Goal: Task Accomplishment & Management: Use online tool/utility

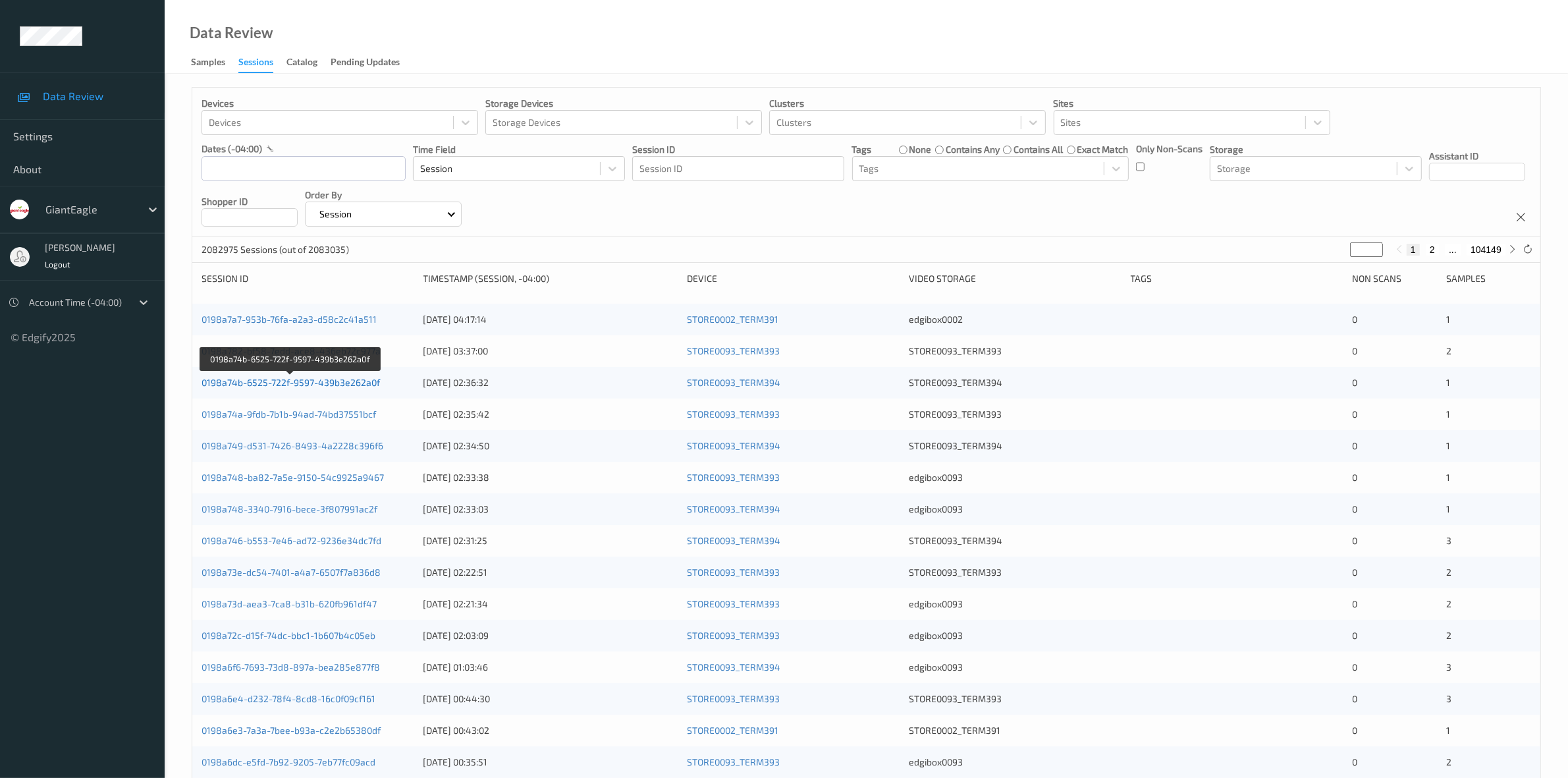
click at [273, 384] on link "0198a74b-6525-722f-9597-439b3e262a0f" at bounding box center [291, 383] width 179 height 11
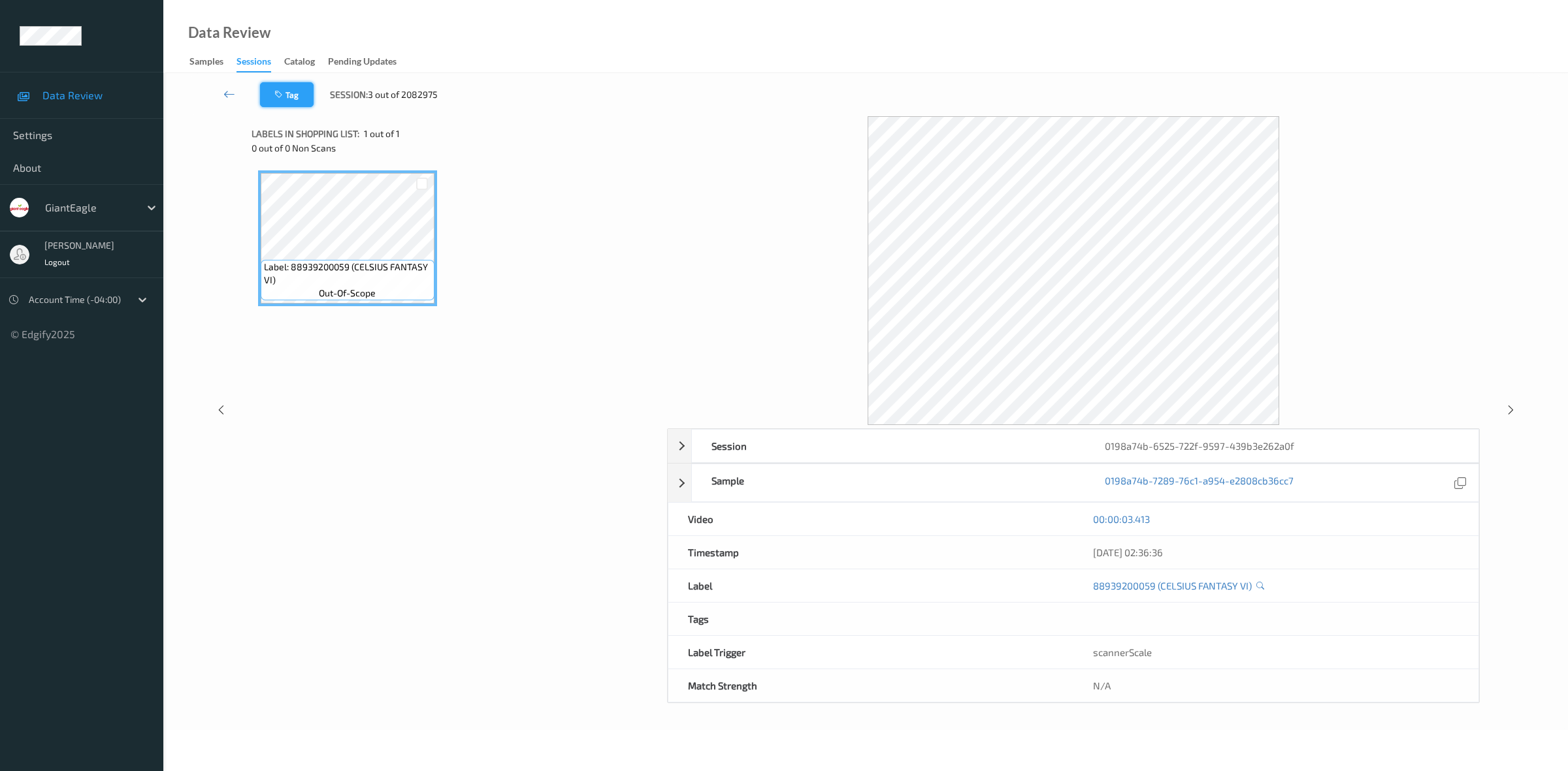
click at [285, 96] on icon "button" at bounding box center [280, 94] width 11 height 9
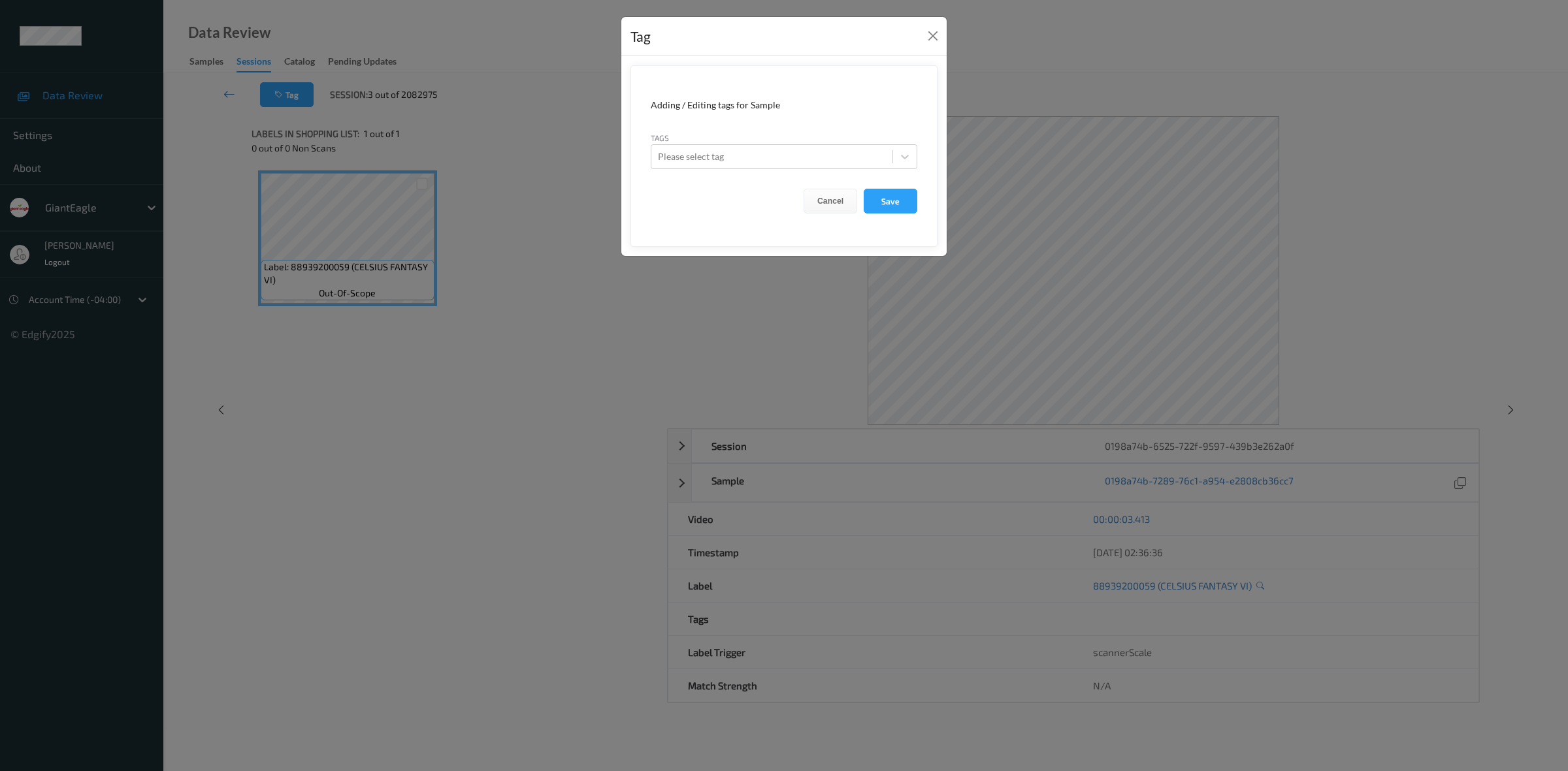
click at [732, 133] on div "Tags Please select tag" at bounding box center [784, 150] width 267 height 38
click at [732, 171] on form "Adding / Editing tags for Sample Tags Please select tag Cancel Save" at bounding box center [784, 156] width 307 height 182
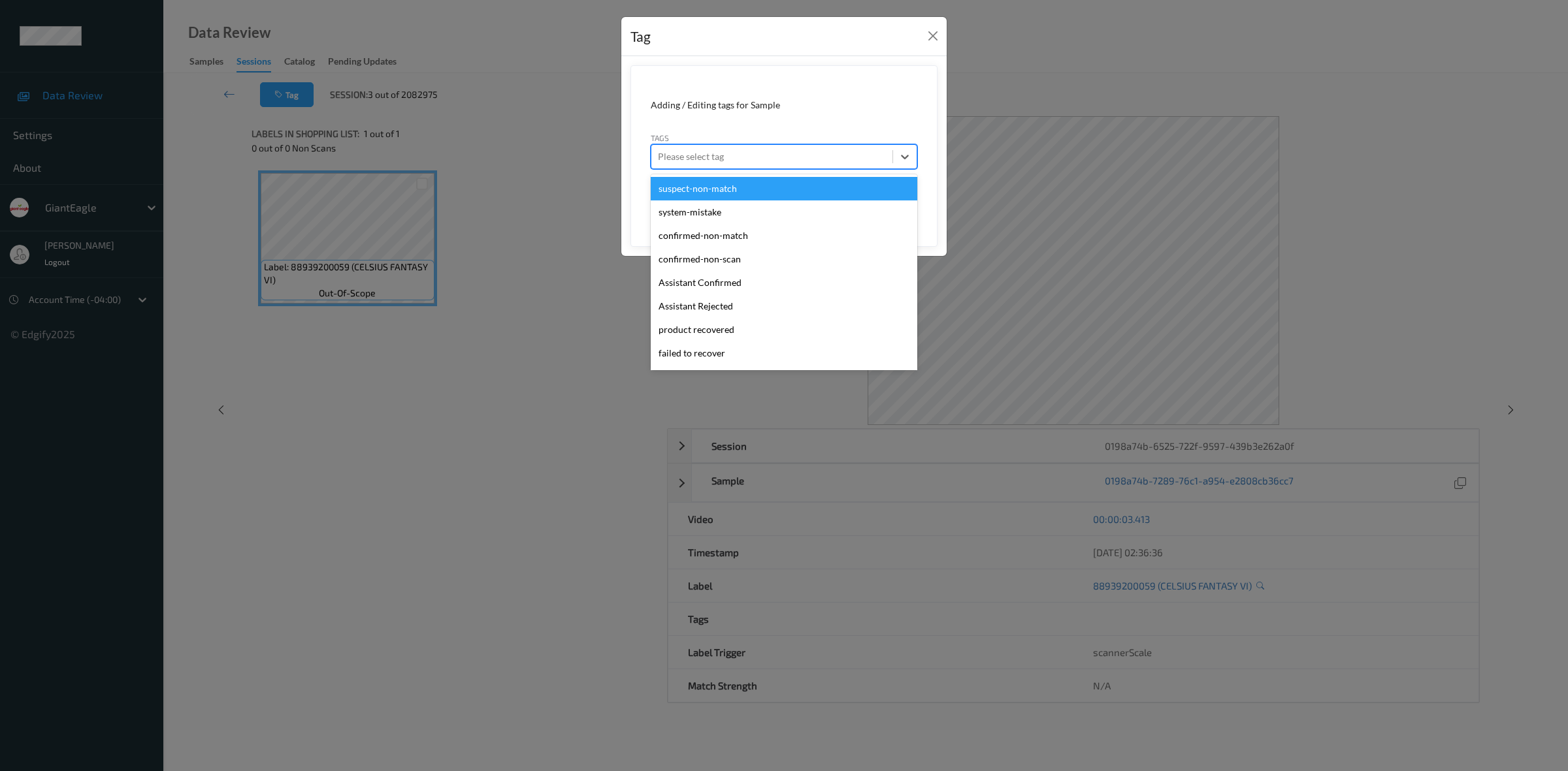
click at [744, 155] on div at bounding box center [771, 157] width 228 height 16
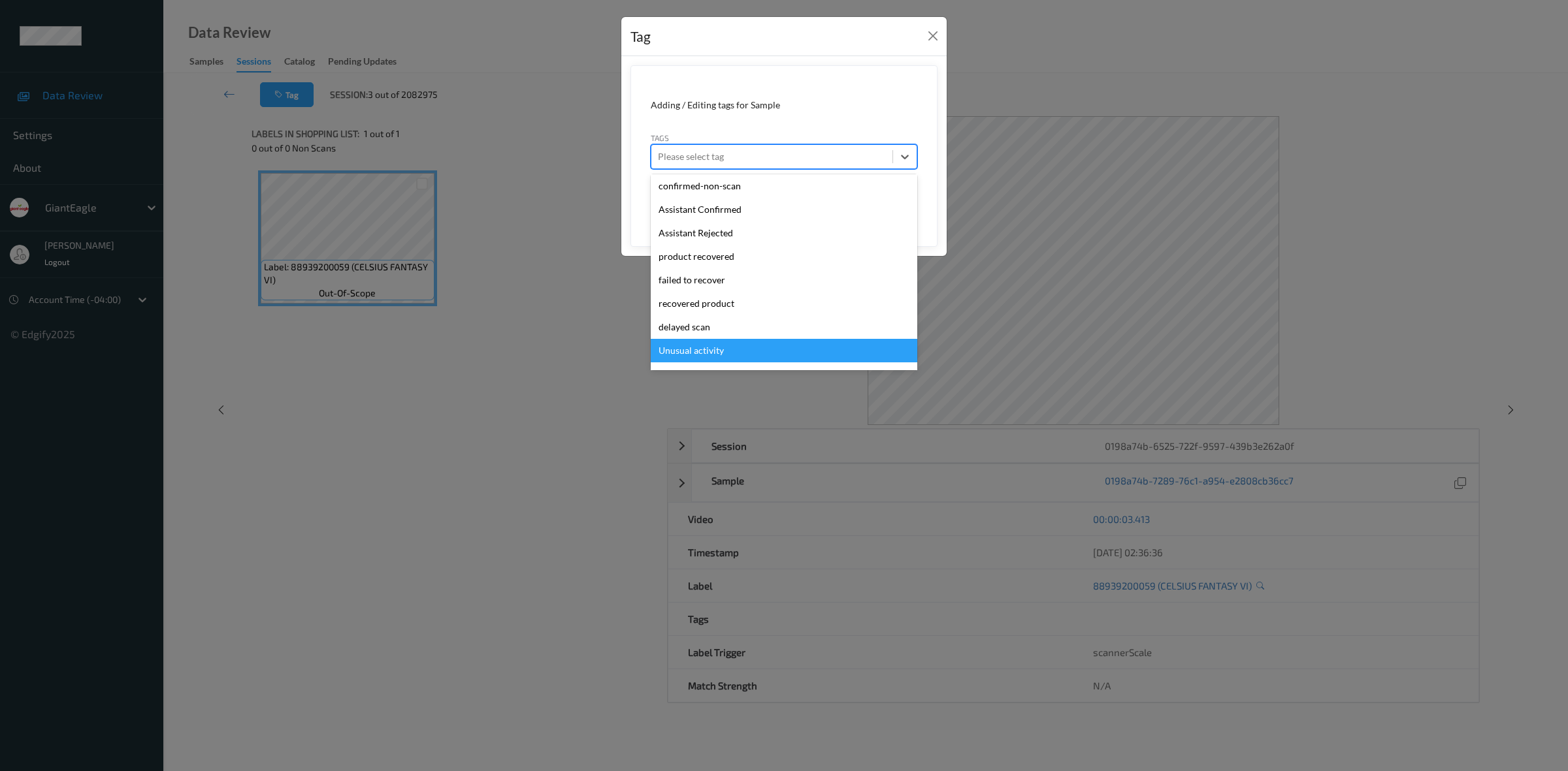
scroll to position [138, 0]
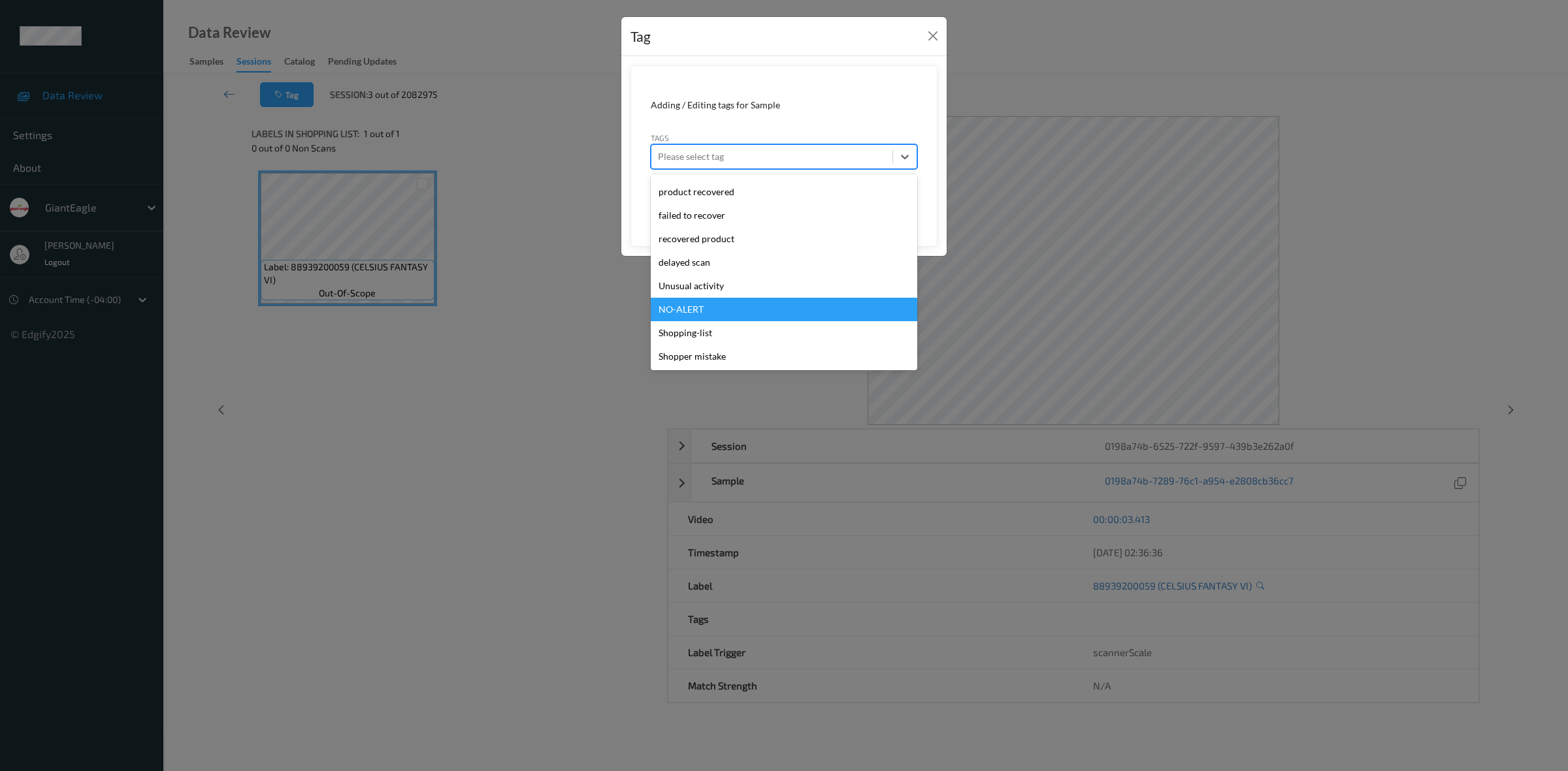
click at [561, 601] on div "Tag Adding / Editing tags for Sample Tags option NO-ALERT focused, 12 of 14. 14…" at bounding box center [784, 385] width 1568 height 771
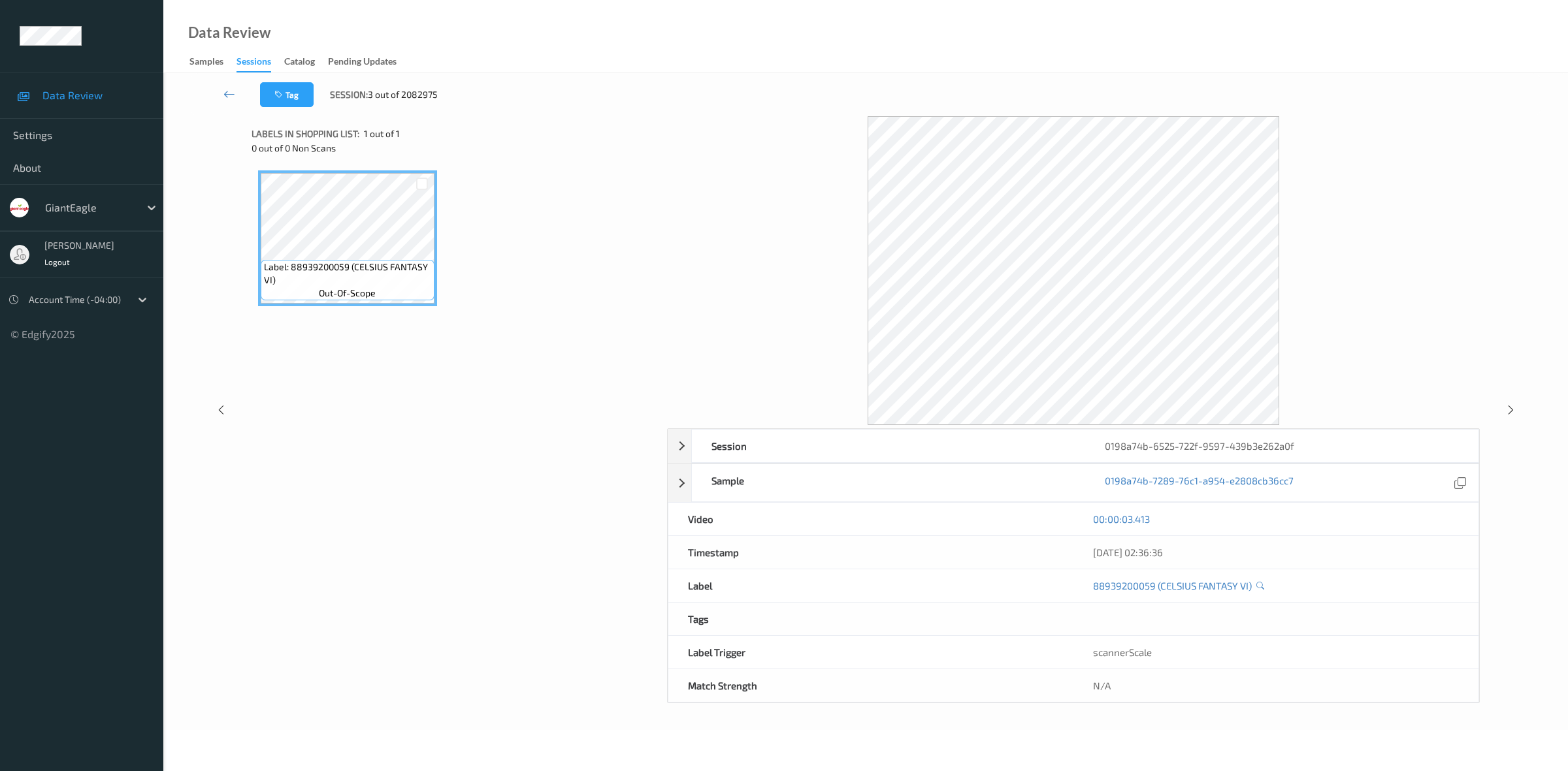
click at [589, 184] on div "Label: 88939200059 (CELSIUS FANTASY VI) out-of-scope" at bounding box center [455, 238] width 393 height 136
